Goal: Complete application form

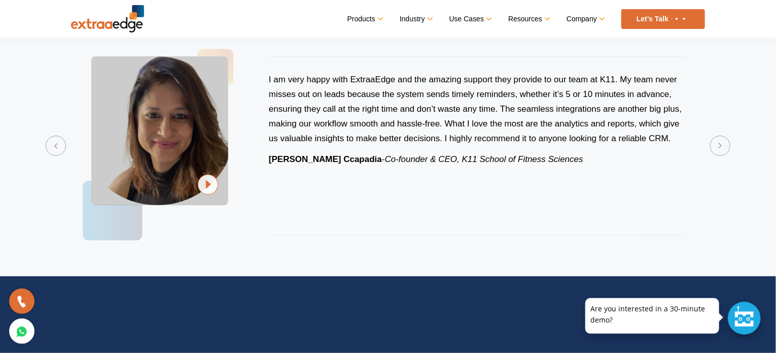
scroll to position [2030, 0]
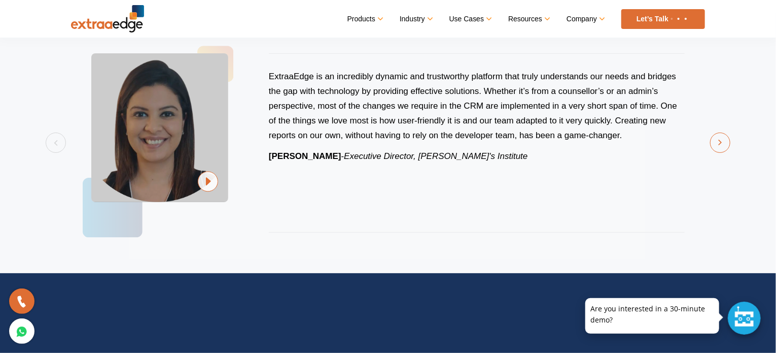
click at [716, 144] on button "Next" at bounding box center [720, 142] width 20 height 20
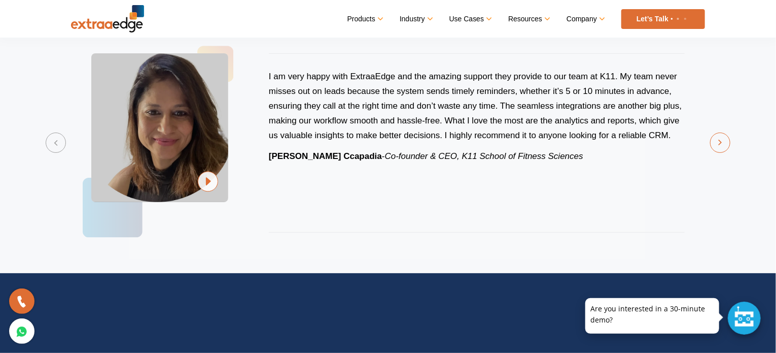
click at [716, 144] on button "Next" at bounding box center [720, 142] width 20 height 20
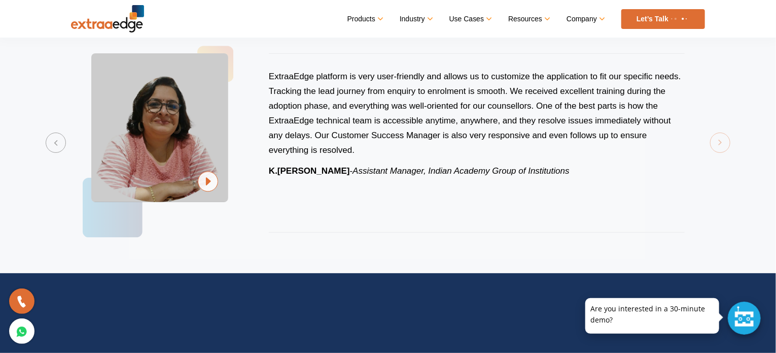
click at [716, 144] on section "Previous ExtraaEdge is an incredibly dynamic and trustworthy platform that trul…" at bounding box center [388, 143] width 776 height 260
click at [716, 143] on section "Previous ExtraaEdge is an incredibly dynamic and trustworthy platform that trul…" at bounding box center [388, 143] width 776 height 260
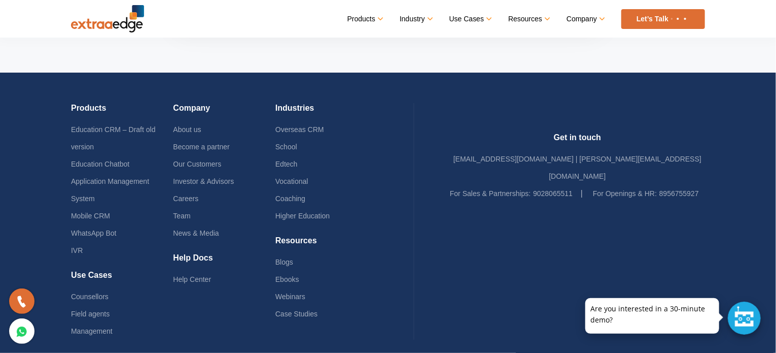
scroll to position [2955, 0]
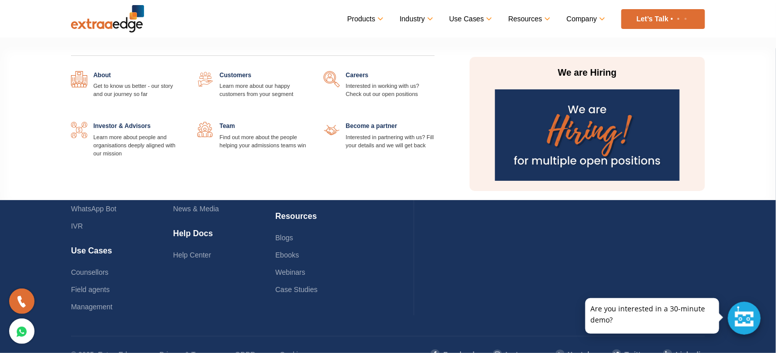
click at [309, 122] on link at bounding box center [309, 122] width 0 height 0
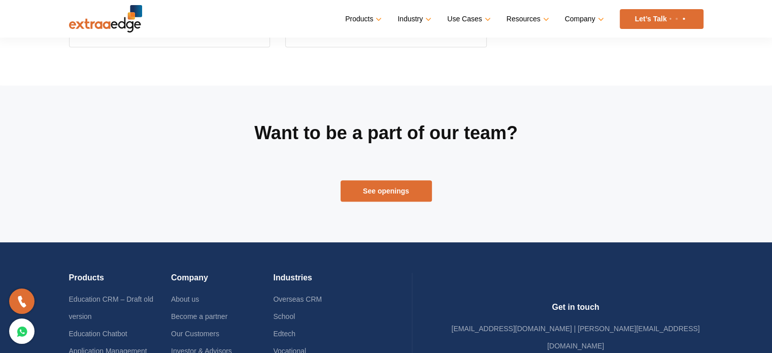
scroll to position [453, 0]
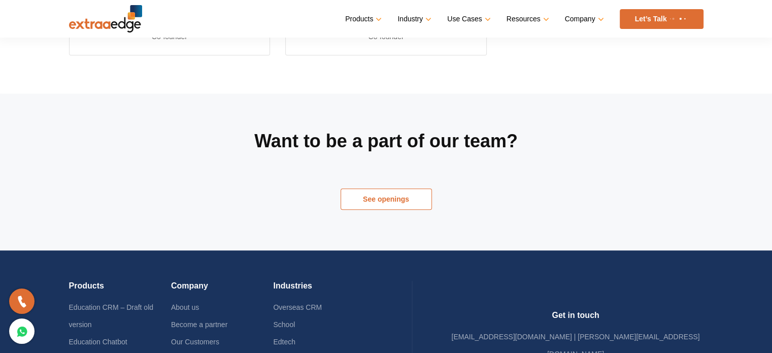
click at [403, 200] on link "See openings" at bounding box center [385, 198] width 91 height 21
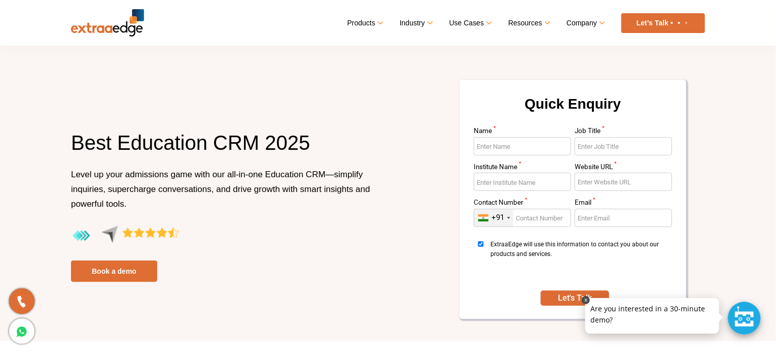
click at [668, 298] on p at bounding box center [653, 298] width 134 height 0
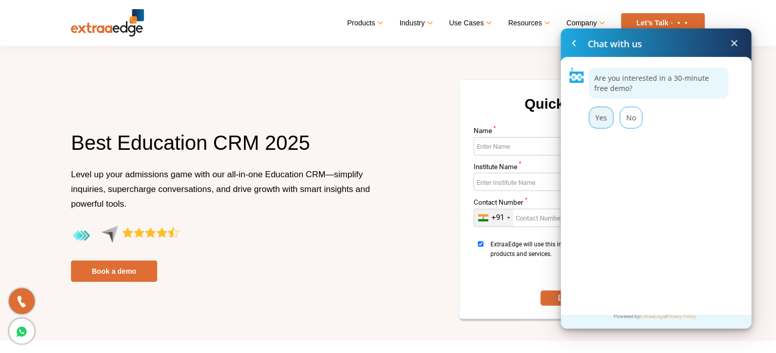
click at [603, 118] on div "Yes" at bounding box center [601, 118] width 25 height 22
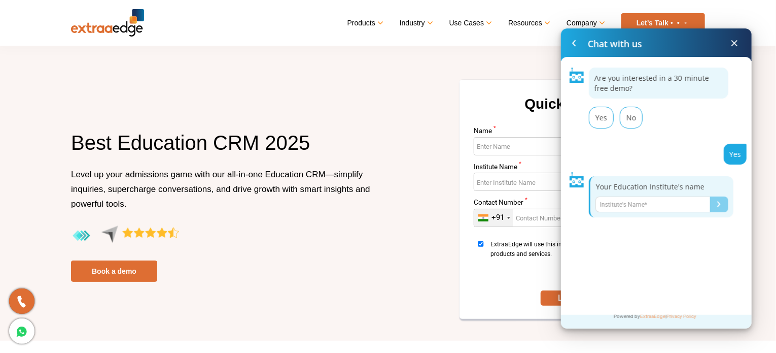
click at [629, 203] on input "Name*" at bounding box center [653, 204] width 115 height 16
type input "thinc institute"
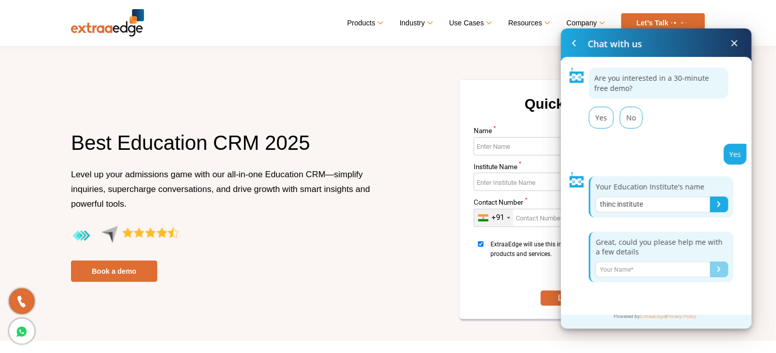
click at [633, 269] on input "Name*" at bounding box center [653, 269] width 115 height 16
type input "Surej"
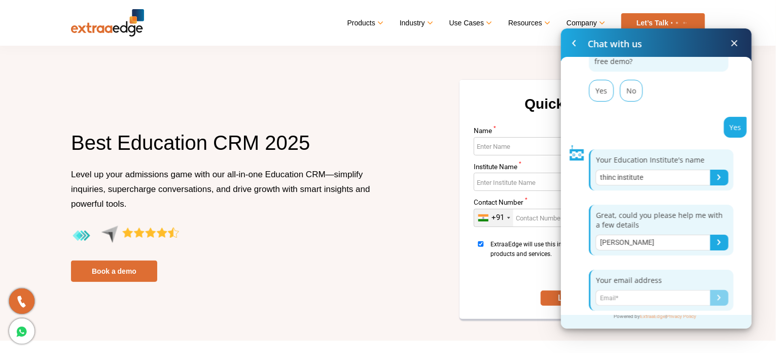
scroll to position [33, 0]
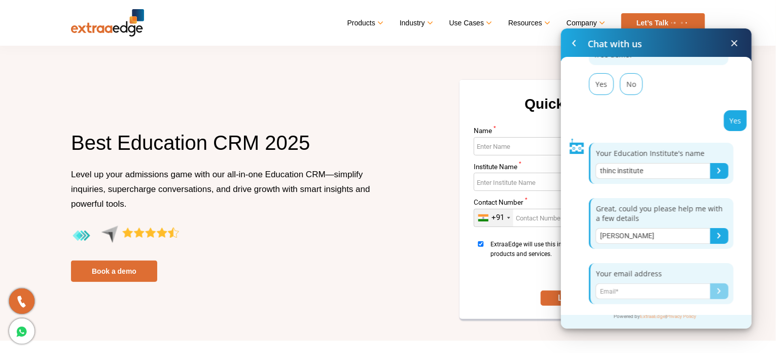
click at [618, 291] on input "Name*" at bounding box center [653, 291] width 115 height 16
type input "surej@thincdes.com"
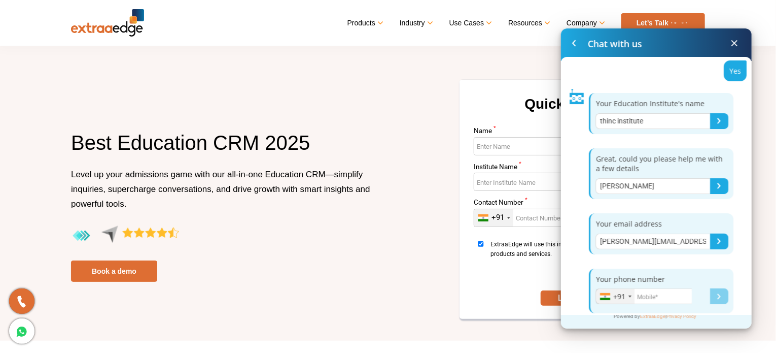
scroll to position [86, 0]
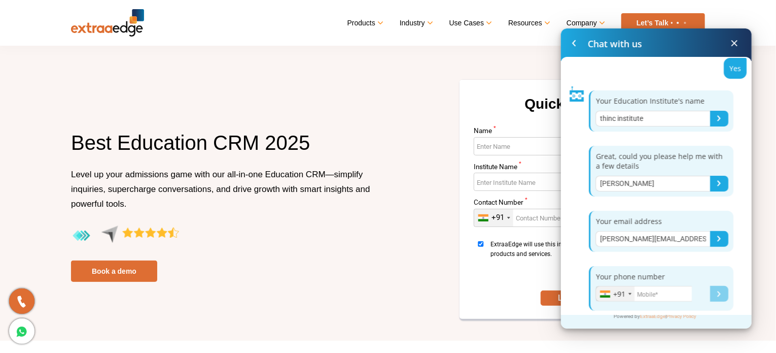
click at [651, 290] on input "Name*" at bounding box center [644, 294] width 96 height 16
type input "8086111024"
click at [714, 298] on button "Submit" at bounding box center [719, 294] width 18 height 16
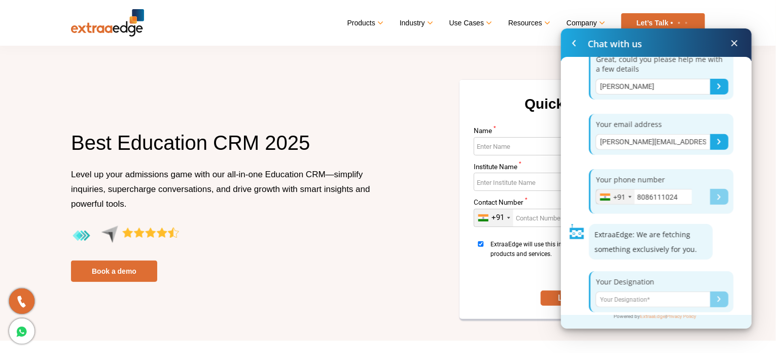
scroll to position [184, 0]
click at [640, 299] on input "Name*" at bounding box center [653, 298] width 115 height 16
type input "sales & marketing head"
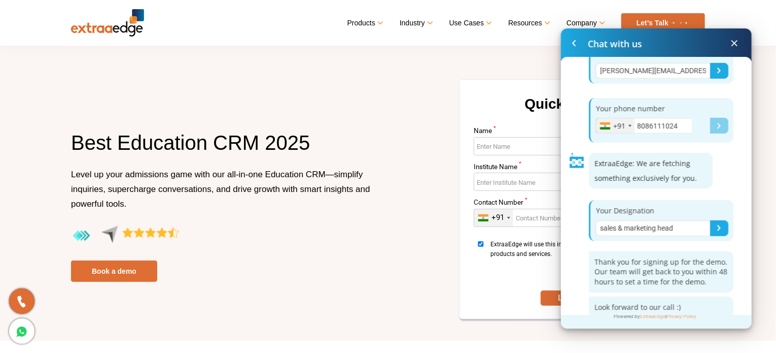
scroll to position [260, 0]
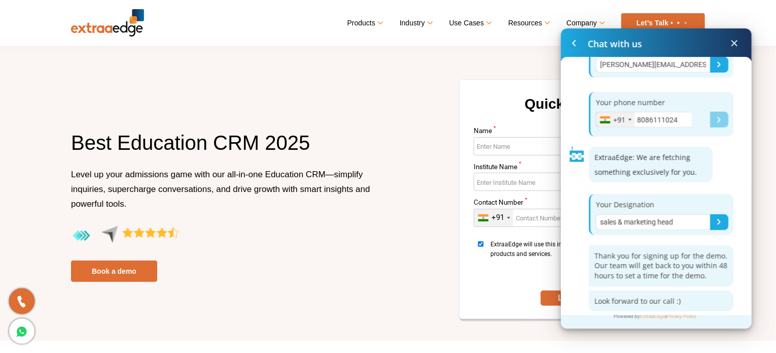
click at [737, 41] on span at bounding box center [735, 43] width 12 height 12
